Goal: Transaction & Acquisition: Purchase product/service

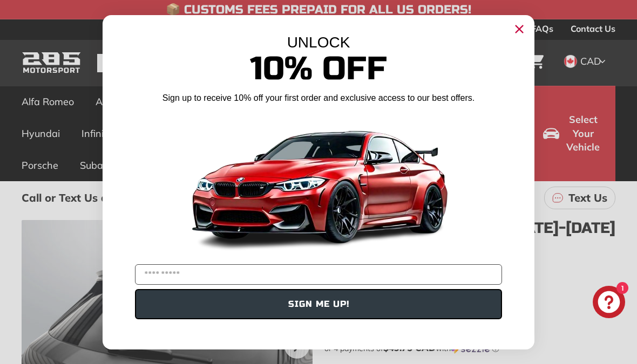
click at [265, 275] on input "YOUR EMAIL" at bounding box center [318, 274] width 367 height 20
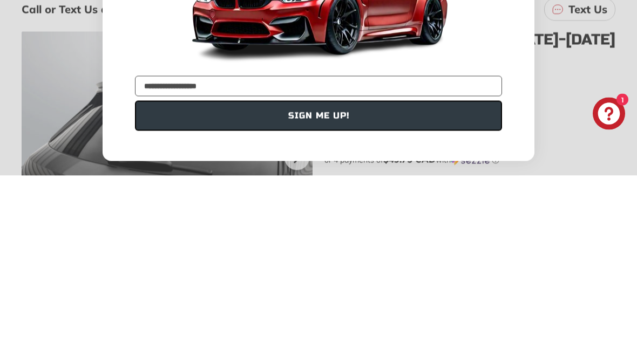
type input "**********"
click at [333, 289] on button "SIGN ME UP!" at bounding box center [318, 304] width 367 height 30
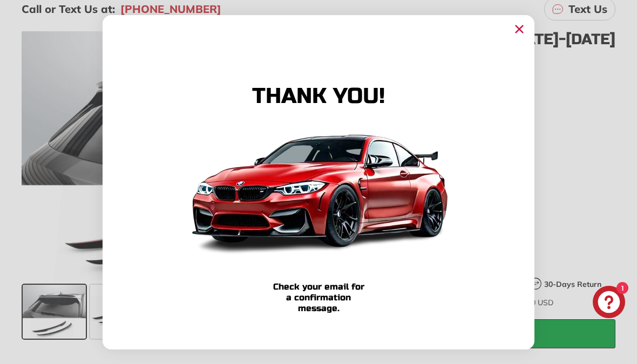
click at [526, 26] on circle "Close dialog" at bounding box center [519, 28] width 16 height 16
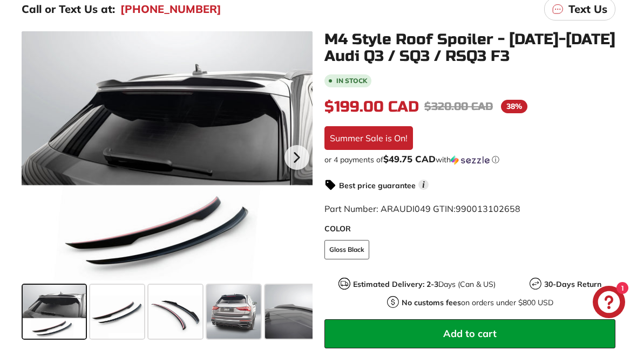
click at [299, 148] on icon at bounding box center [296, 157] width 25 height 25
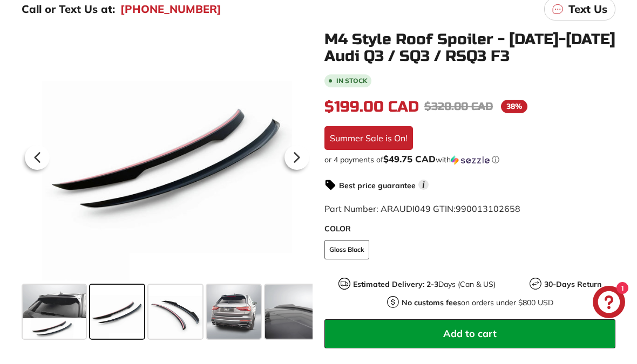
click at [300, 162] on icon at bounding box center [296, 157] width 25 height 25
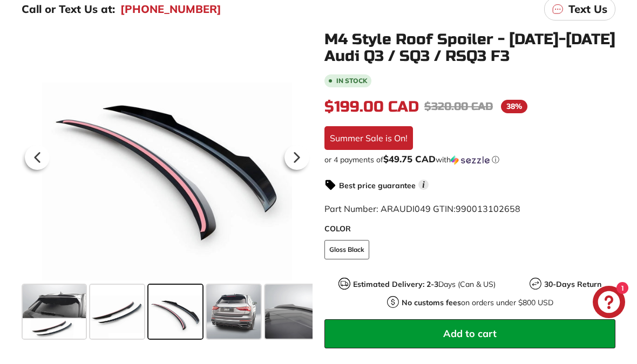
click at [304, 156] on icon at bounding box center [296, 157] width 25 height 25
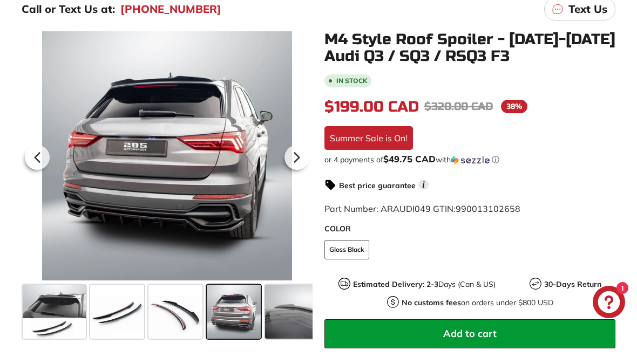
click at [301, 162] on icon at bounding box center [296, 157] width 25 height 25
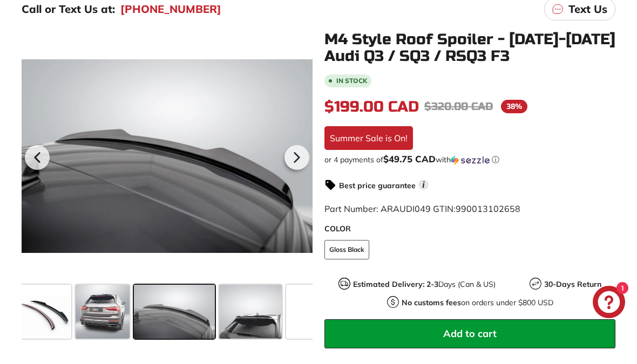
scroll to position [0, 138]
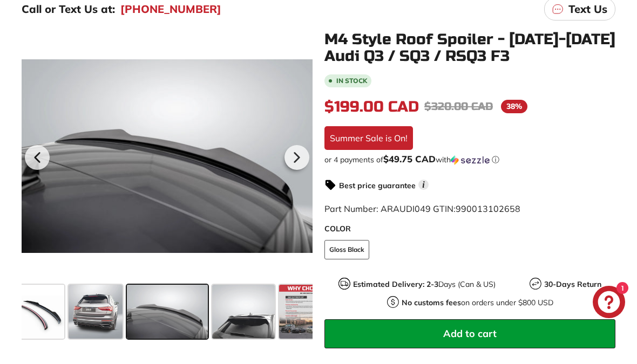
click at [299, 163] on icon at bounding box center [296, 157] width 25 height 25
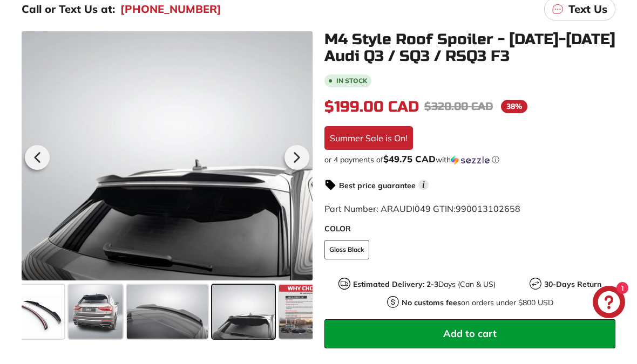
click at [303, 158] on icon at bounding box center [296, 157] width 25 height 25
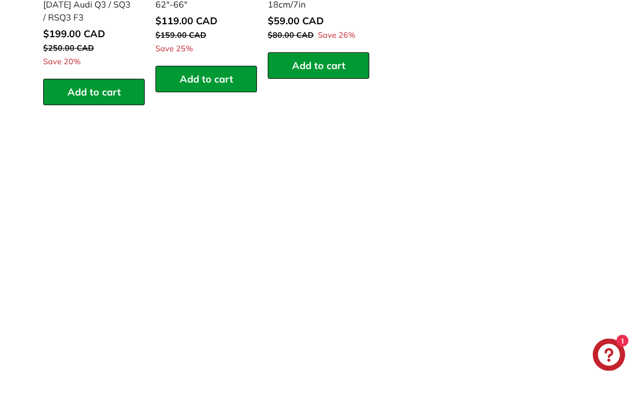
scroll to position [1235, 0]
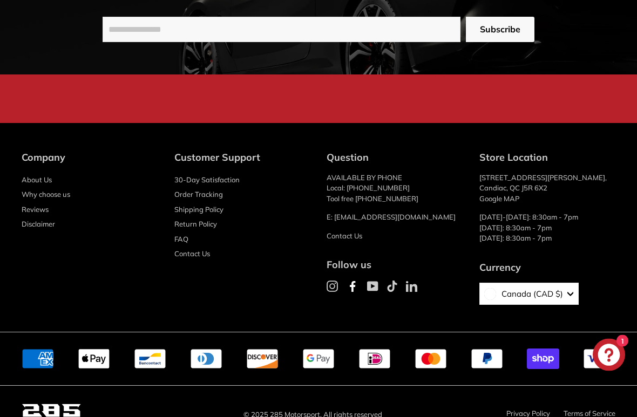
scroll to position [2538, 0]
